Goal: Information Seeking & Learning: Check status

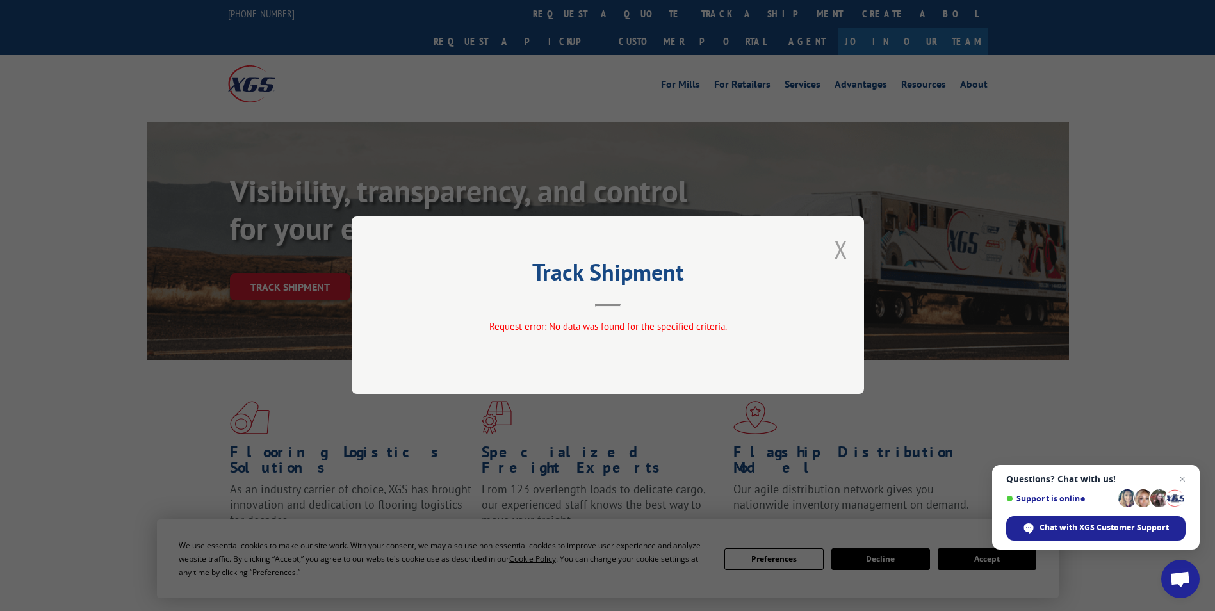
click at [838, 253] on button "Close modal" at bounding box center [841, 249] width 14 height 34
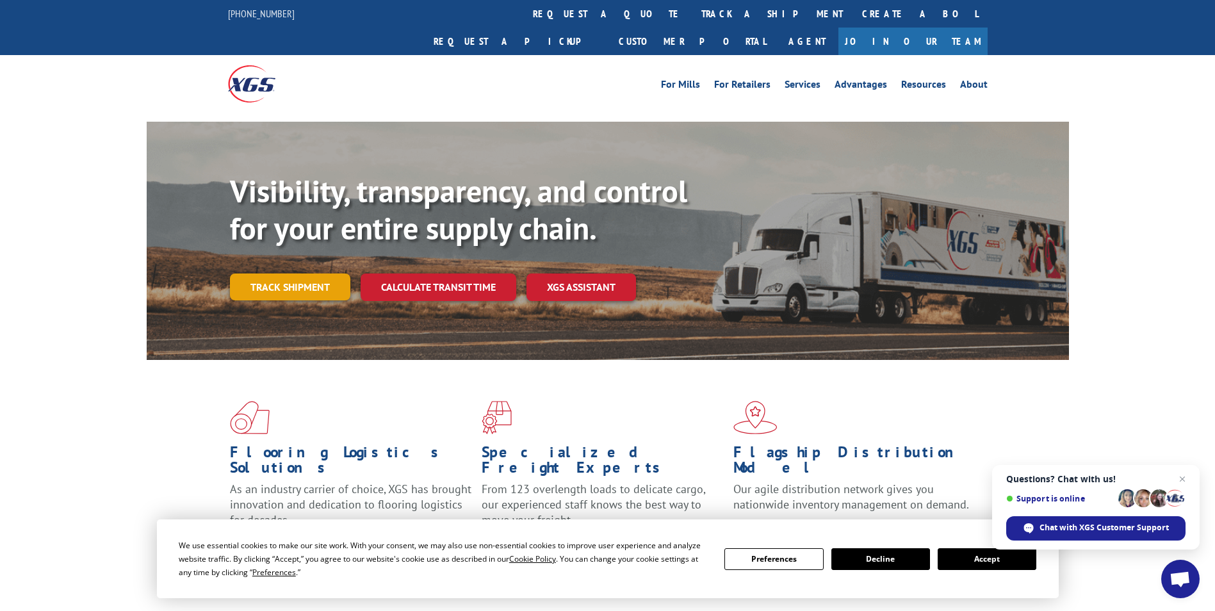
click at [250, 273] on link "Track shipment" at bounding box center [290, 286] width 120 height 27
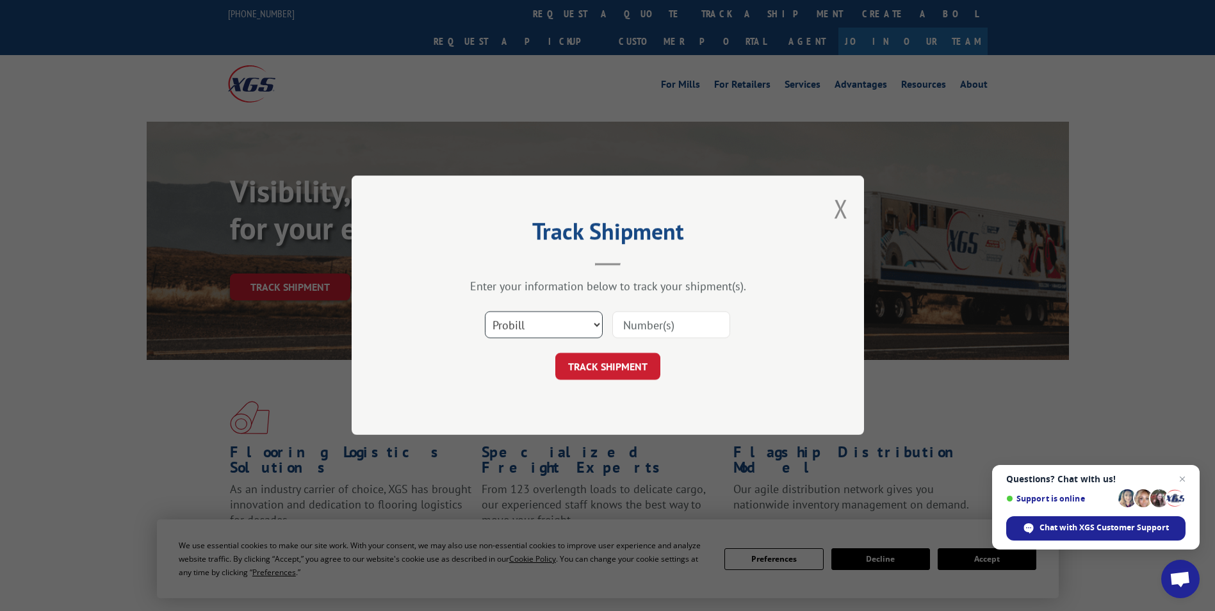
click at [566, 327] on select "Select category... Probill BOL PO" at bounding box center [544, 325] width 118 height 27
select select "po"
click at [485, 312] on select "Select category... Probill BOL PO" at bounding box center [544, 325] width 118 height 27
click at [641, 332] on input at bounding box center [671, 325] width 118 height 27
type input "41546948"
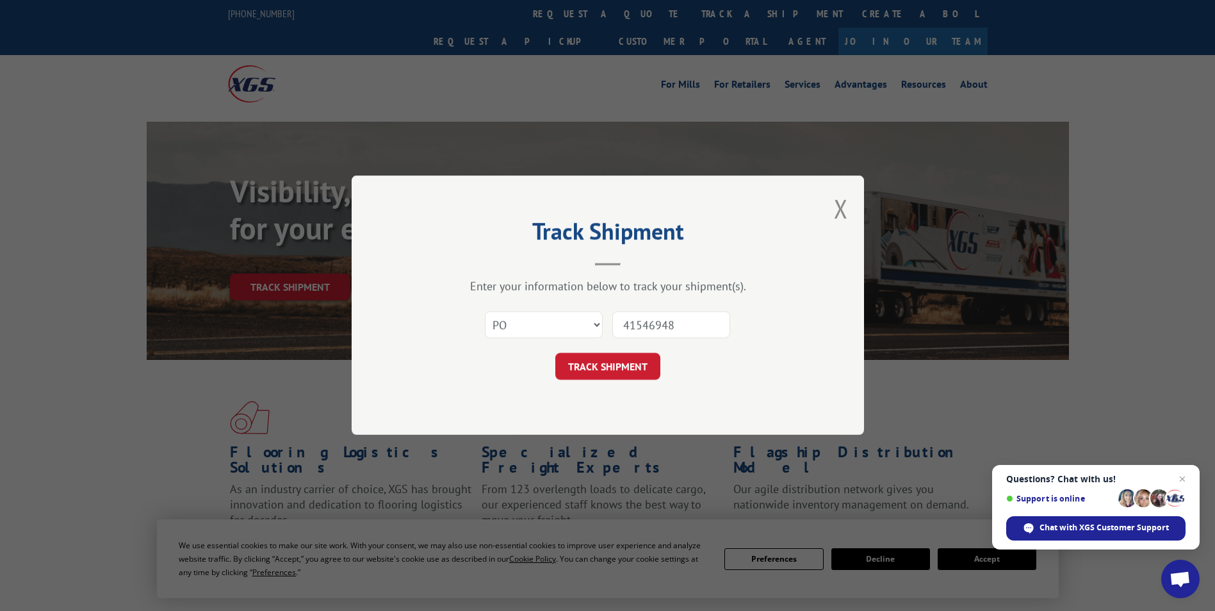
click button "TRACK SHIPMENT" at bounding box center [607, 366] width 105 height 27
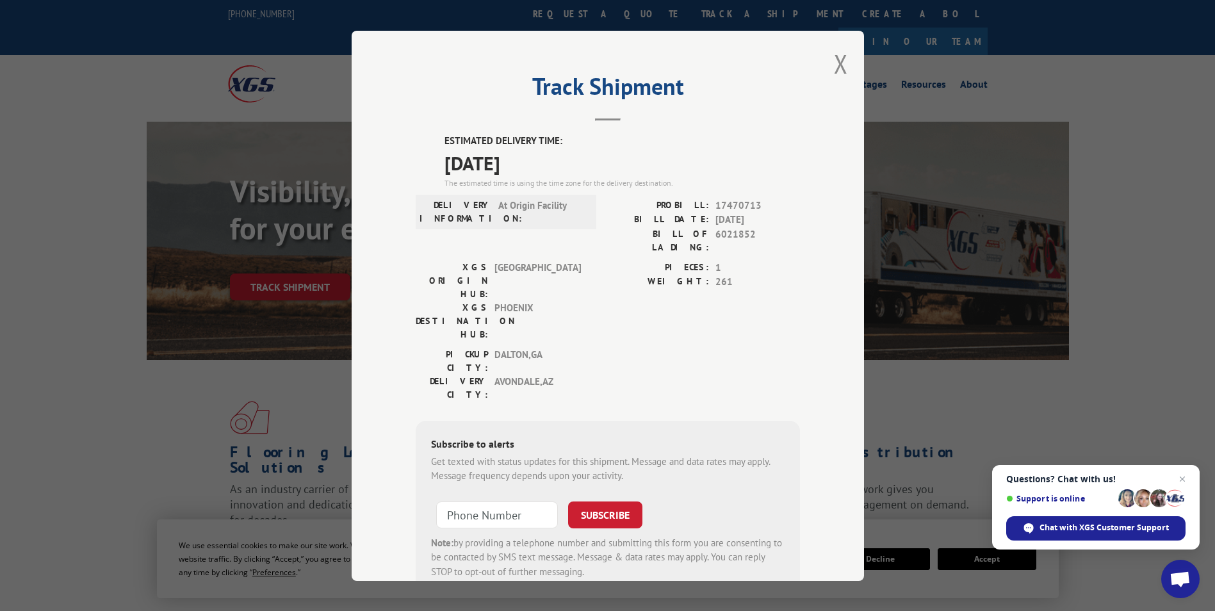
click at [827, 63] on div "Track Shipment ESTIMATED DELIVERY TIME: [DATE] The estimated time is using the …" at bounding box center [607, 306] width 512 height 550
click at [834, 69] on button "Close modal" at bounding box center [841, 64] width 14 height 34
